Goal: Participate in discussion

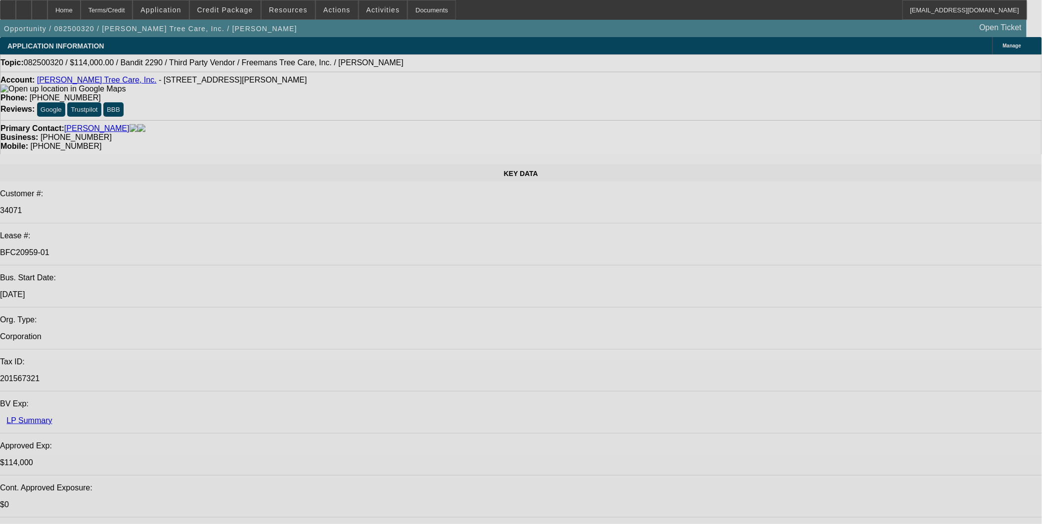
select select "0"
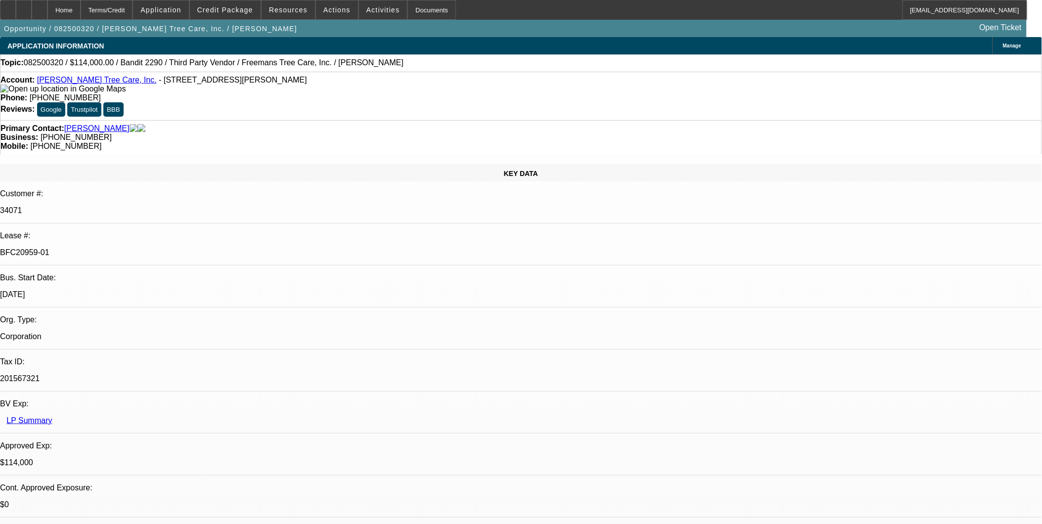
select select "0"
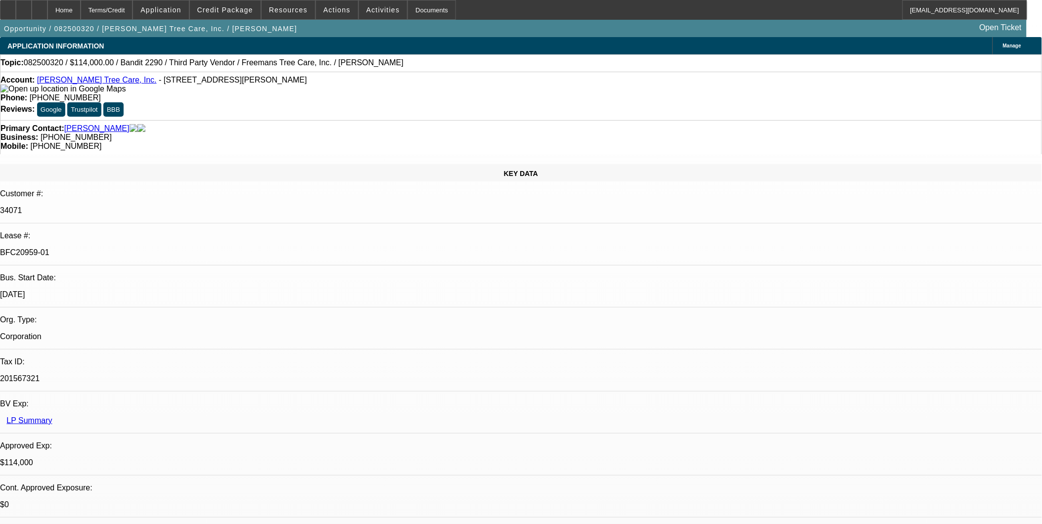
select select "2"
select select "0"
select select "2"
select select "0"
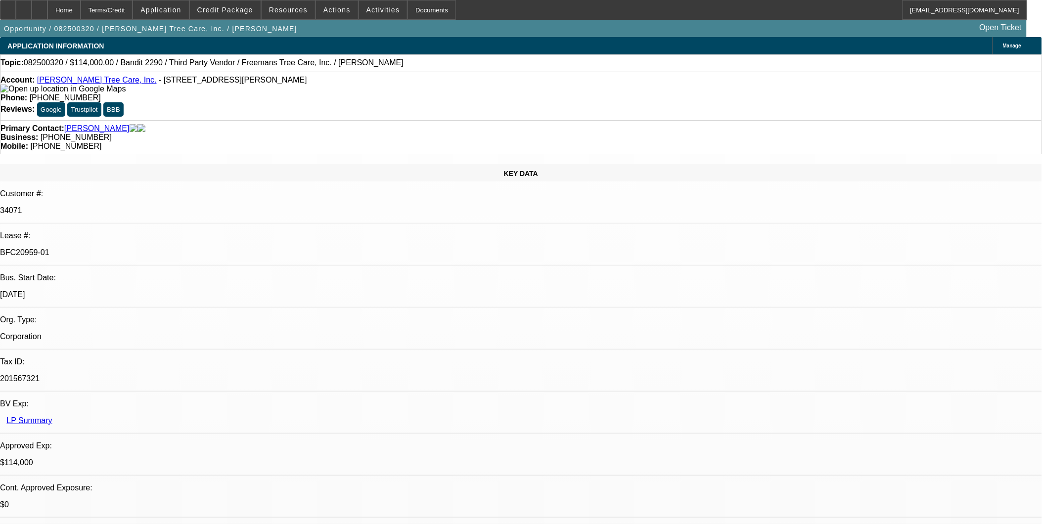
select select "1"
select select "6"
select select "1"
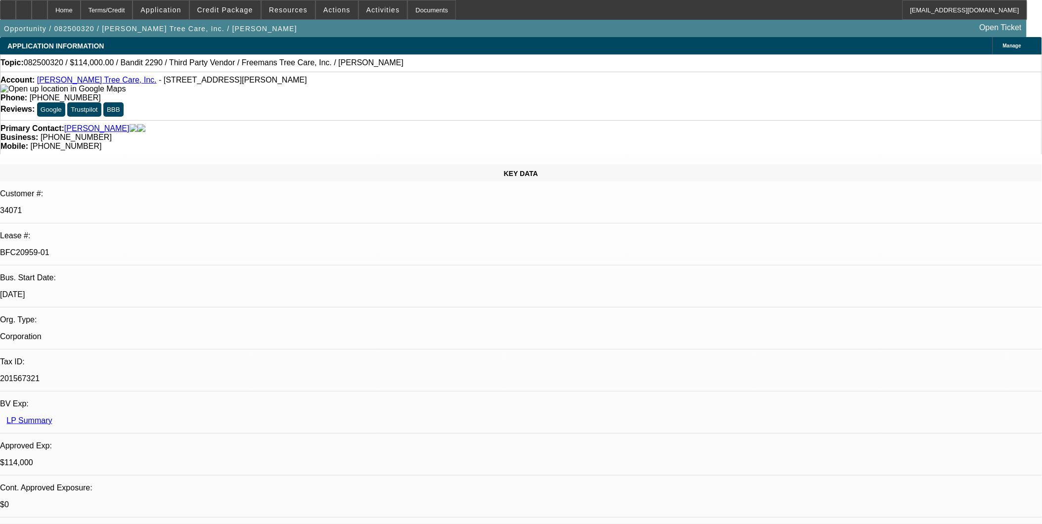
select select "6"
select select "1"
select select "2"
select select "6"
select select "1"
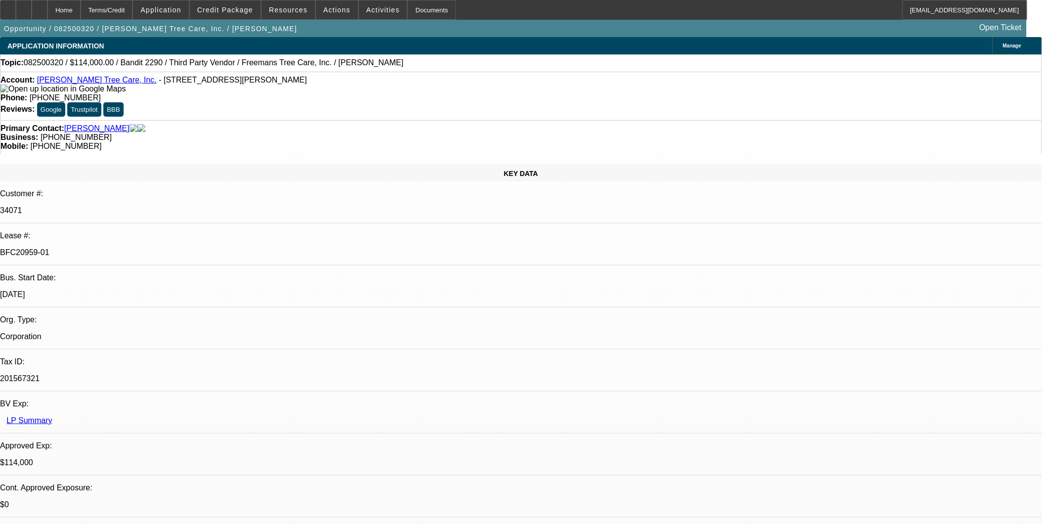
select select "2"
select select "6"
